Goal: Find contact information: Obtain details needed to contact an individual or organization

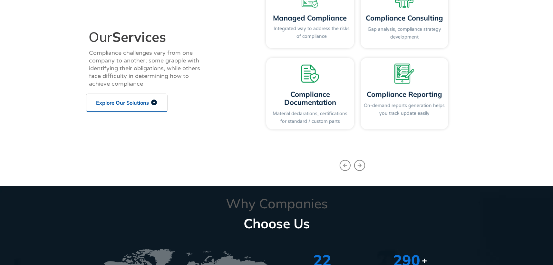
scroll to position [677, 0]
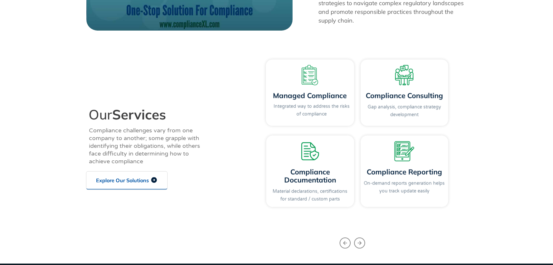
click at [131, 180] on span "Explore Our Solutions" at bounding box center [122, 180] width 53 height 5
click at [147, 178] on span "Explore Our Solutions" at bounding box center [122, 180] width 53 height 5
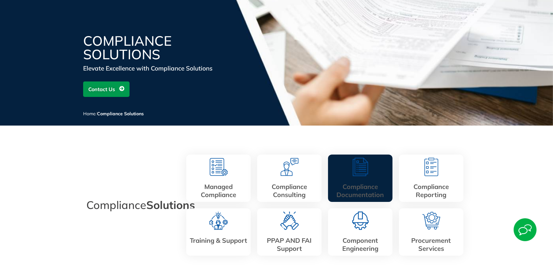
scroll to position [96, 0]
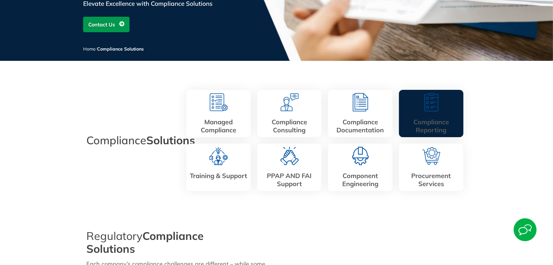
click at [431, 118] on link "Compliance Reporting" at bounding box center [431, 126] width 35 height 16
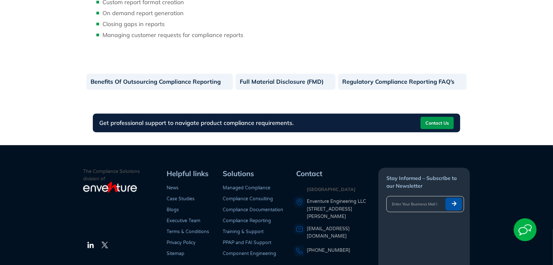
scroll to position [474, 0]
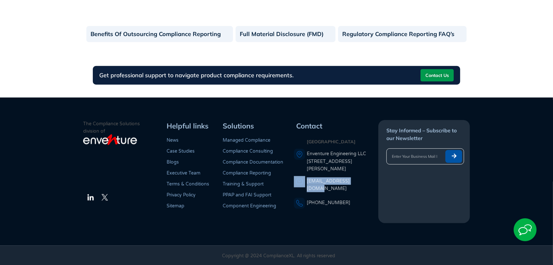
drag, startPoint x: 362, startPoint y: 181, endPoint x: 301, endPoint y: 183, distance: 61.3
click at [301, 183] on div "[EMAIL_ADDRESS][DOMAIN_NAME]" at bounding box center [336, 185] width 84 height 15
drag, startPoint x: 301, startPoint y: 183, endPoint x: 329, endPoint y: 181, distance: 28.2
copy div "[EMAIL_ADDRESS][DOMAIN_NAME]"
